Goal: Task Accomplishment & Management: Manage account settings

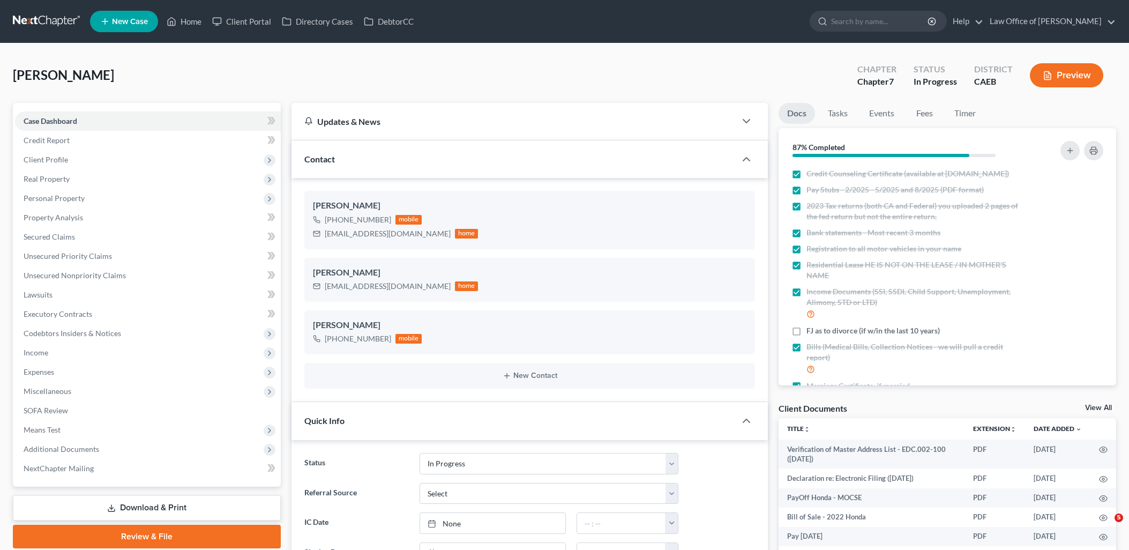
select select "9"
click at [186, 18] on link "Home" at bounding box center [184, 21] width 46 height 19
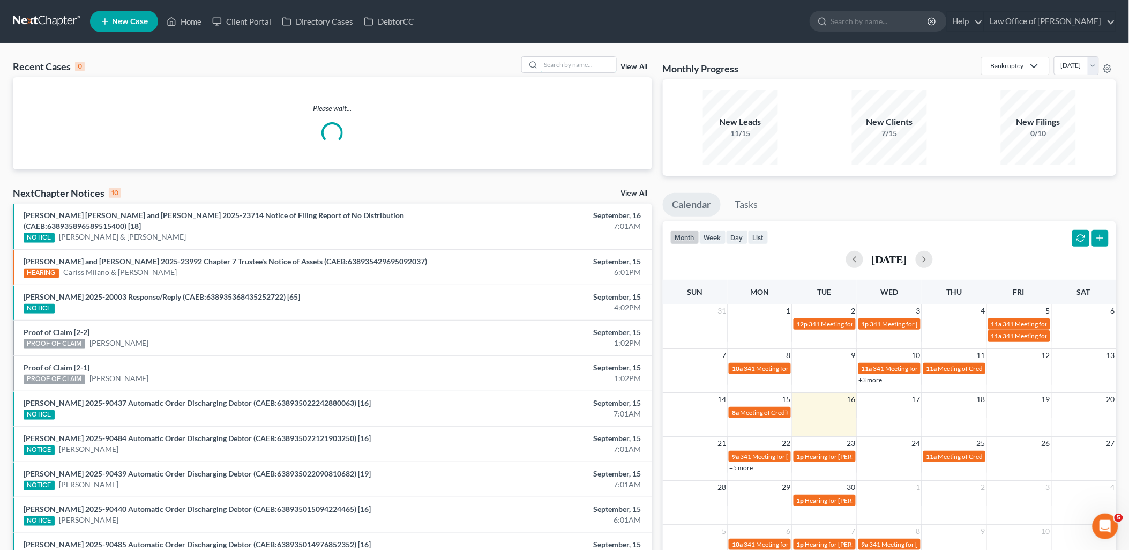
drag, startPoint x: 582, startPoint y: 63, endPoint x: 592, endPoint y: 55, distance: 12.1
click at [582, 62] on input "search" at bounding box center [578, 65] width 75 height 16
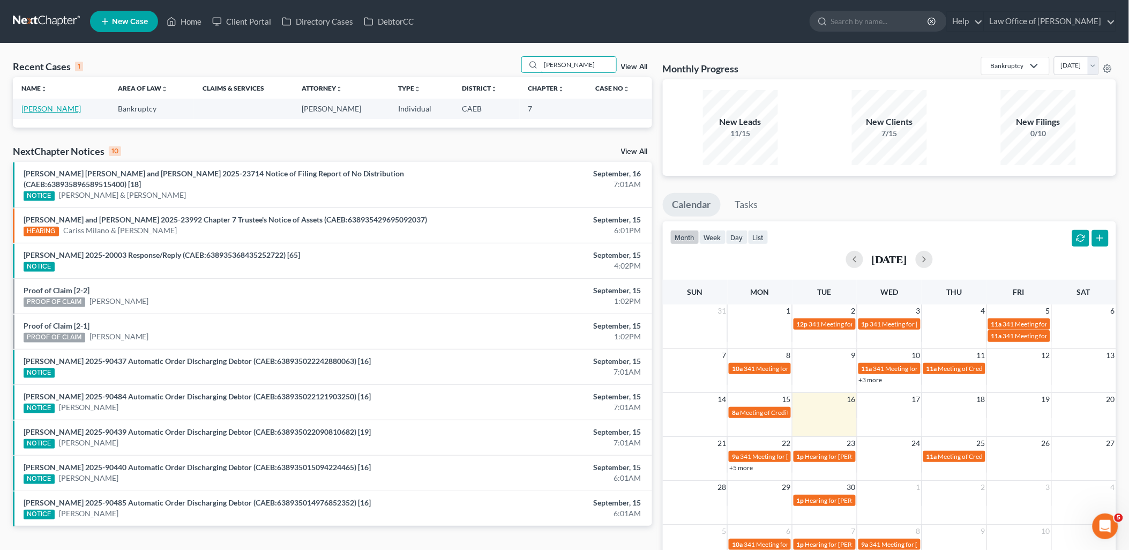
type input "[PERSON_NAME]"
click at [35, 105] on link "[PERSON_NAME]" at bounding box center [50, 108] width 59 height 9
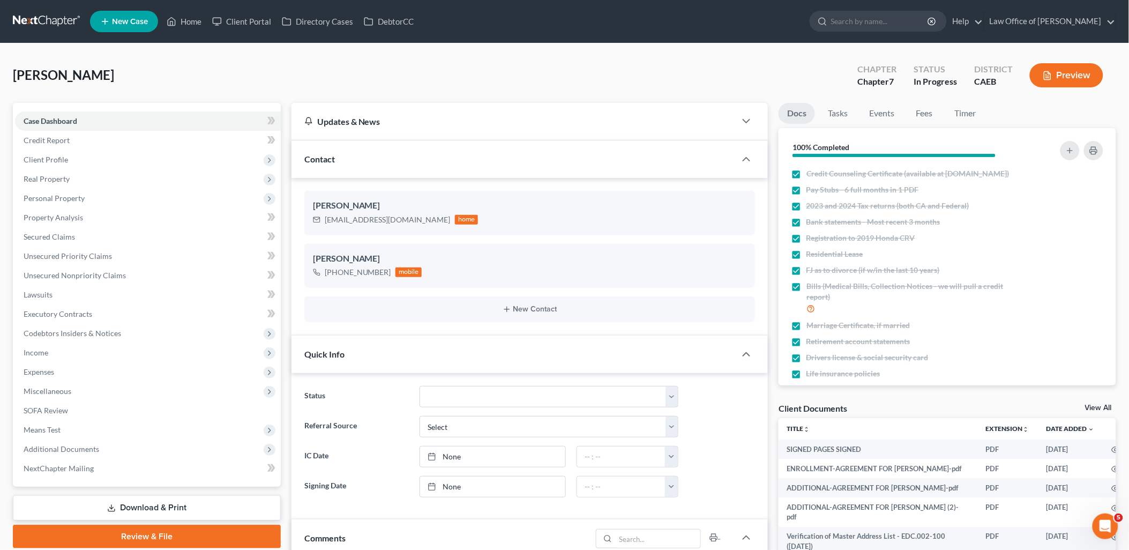
scroll to position [1369, 0]
click at [1094, 408] on link "View All" at bounding box center [1098, 408] width 27 height 8
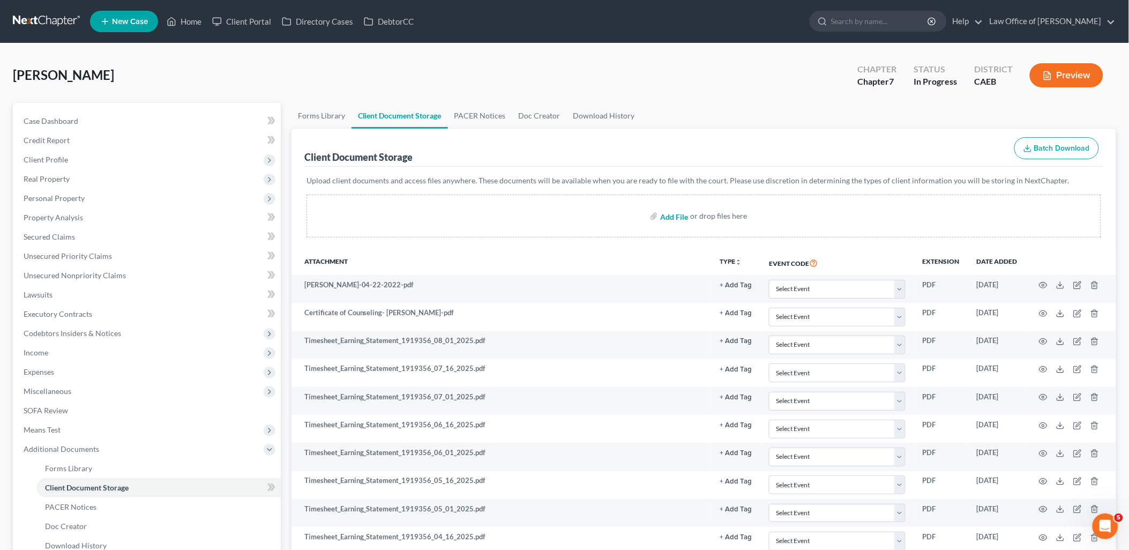
click at [670, 216] on input "file" at bounding box center [673, 215] width 26 height 19
click at [674, 217] on input "file" at bounding box center [673, 215] width 26 height 19
type input "C:\fakepath\Venmo July.csv"
click at [195, 20] on link "Home" at bounding box center [184, 21] width 46 height 19
